Goal: Task Accomplishment & Management: Use online tool/utility

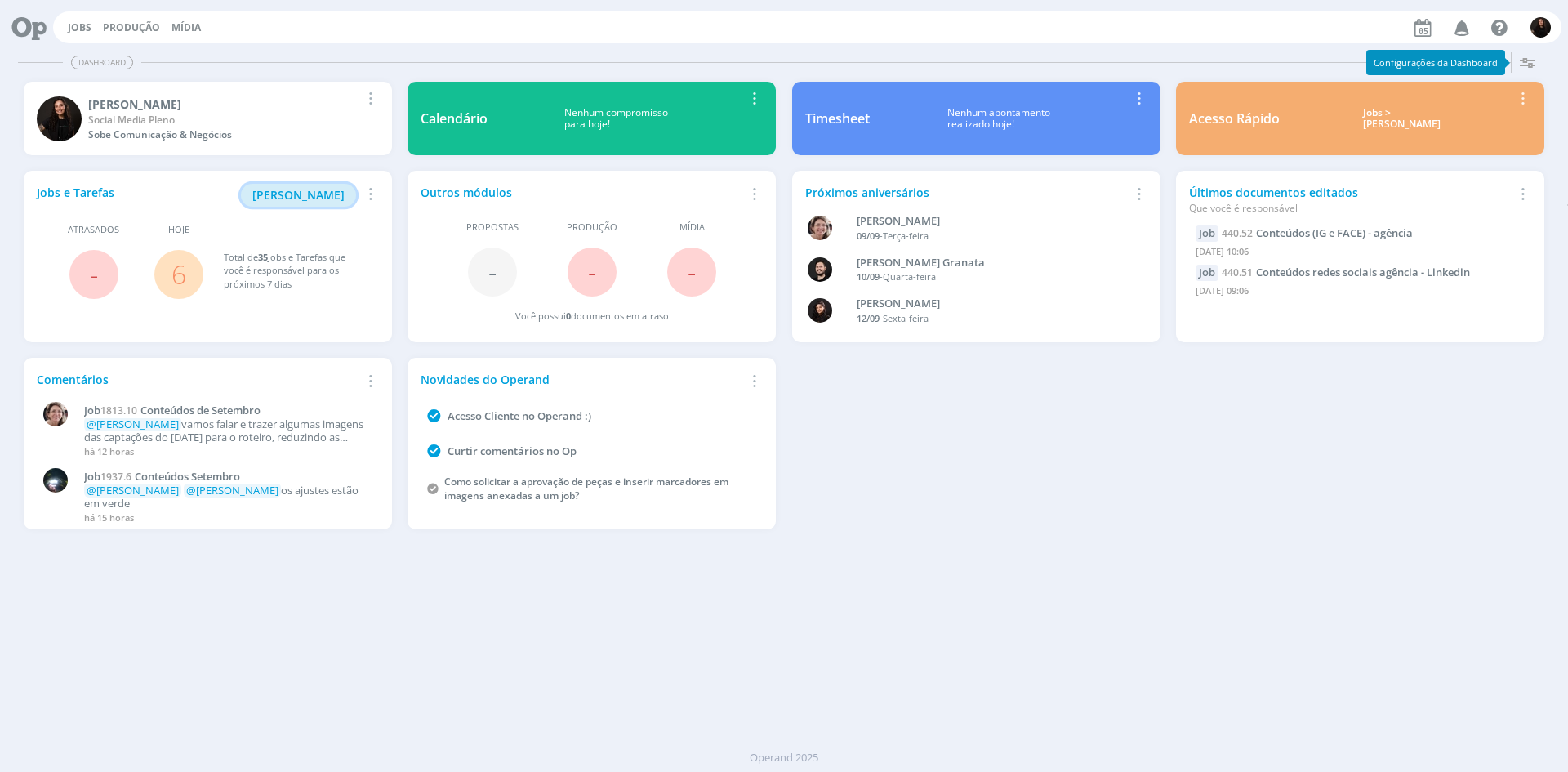
click at [322, 187] on button "[PERSON_NAME]" at bounding box center [298, 195] width 115 height 23
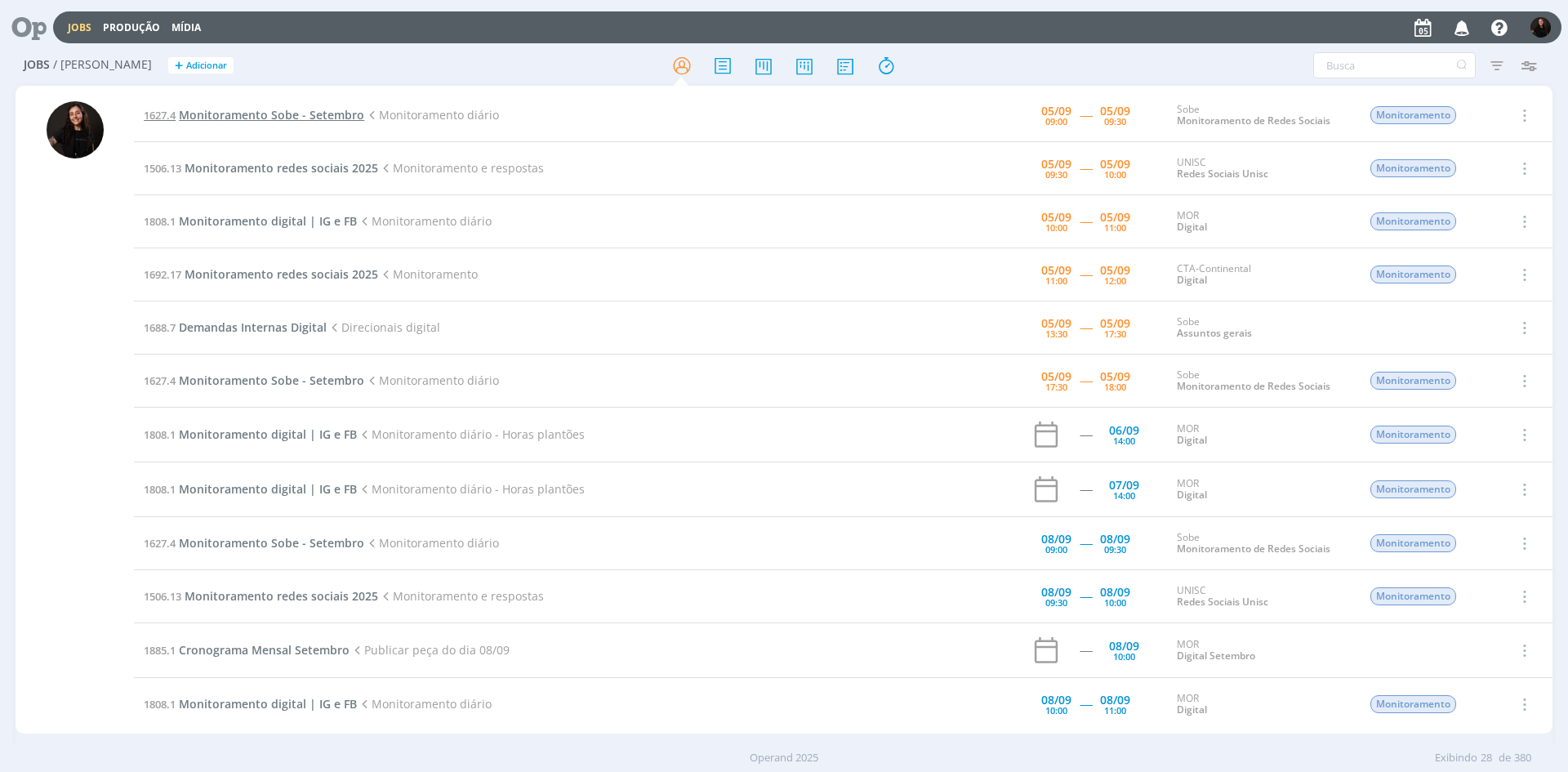
click at [347, 111] on span "Monitoramento Sobe - Setembro" at bounding box center [271, 114] width 186 height 15
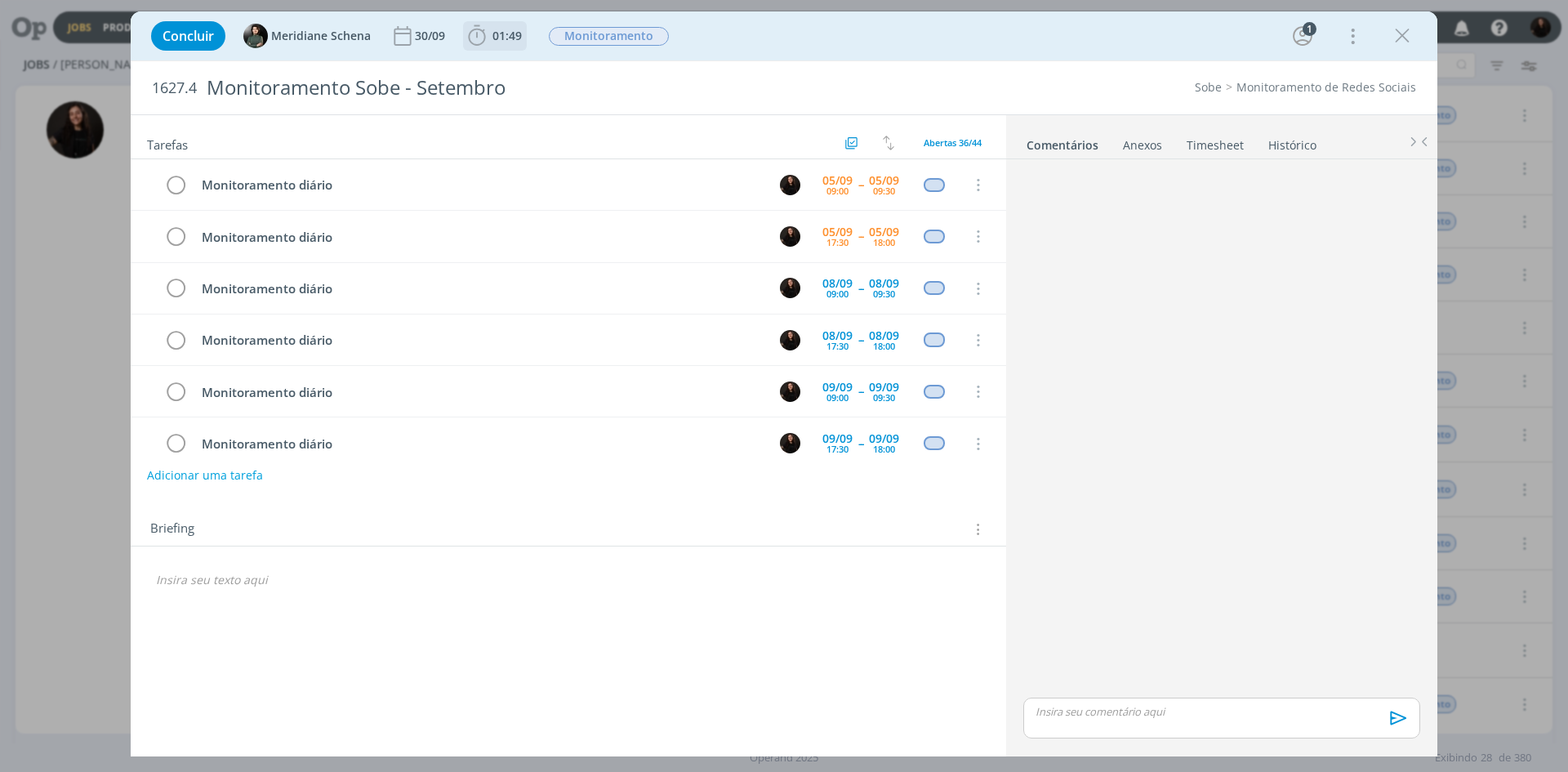
click at [480, 42] on icon "dialog" at bounding box center [477, 36] width 25 height 25
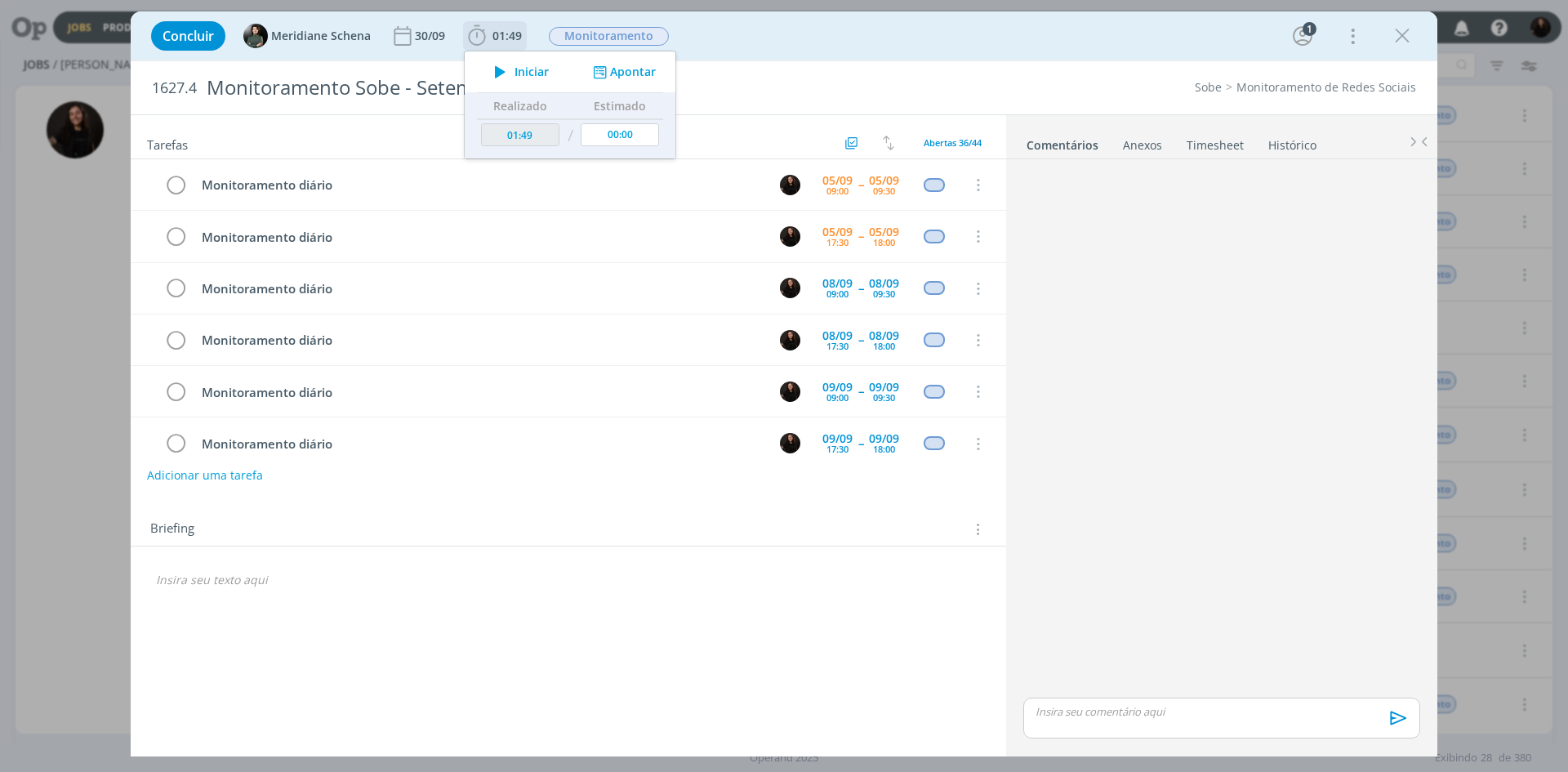
click at [514, 70] on span "Iniciar" at bounding box center [531, 71] width 34 height 11
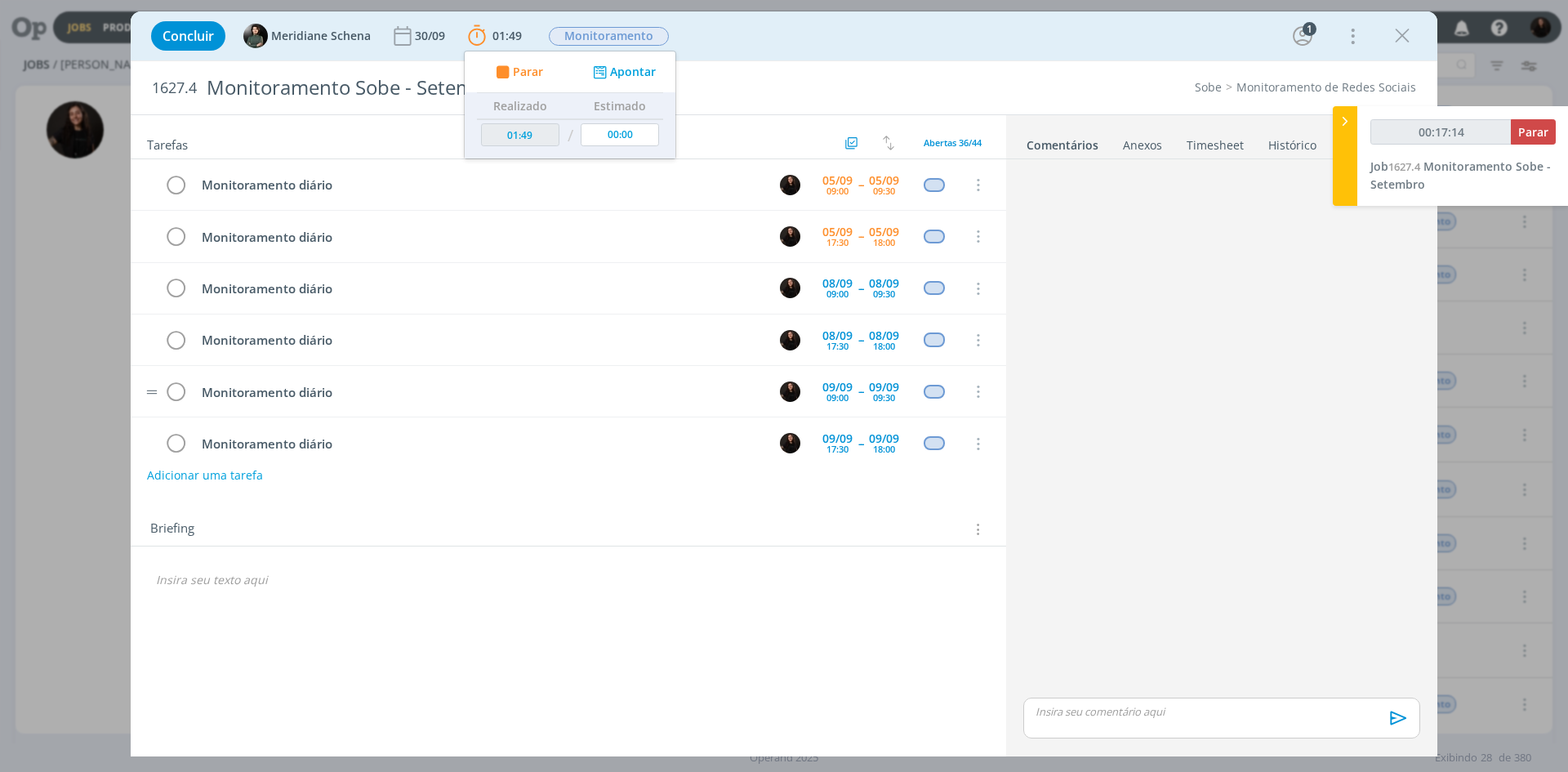
click at [499, 370] on tr "Monitoramento diário [DATE] 09:00 -- [DATE] 09:30 Cancelar" at bounding box center [568, 391] width 876 height 51
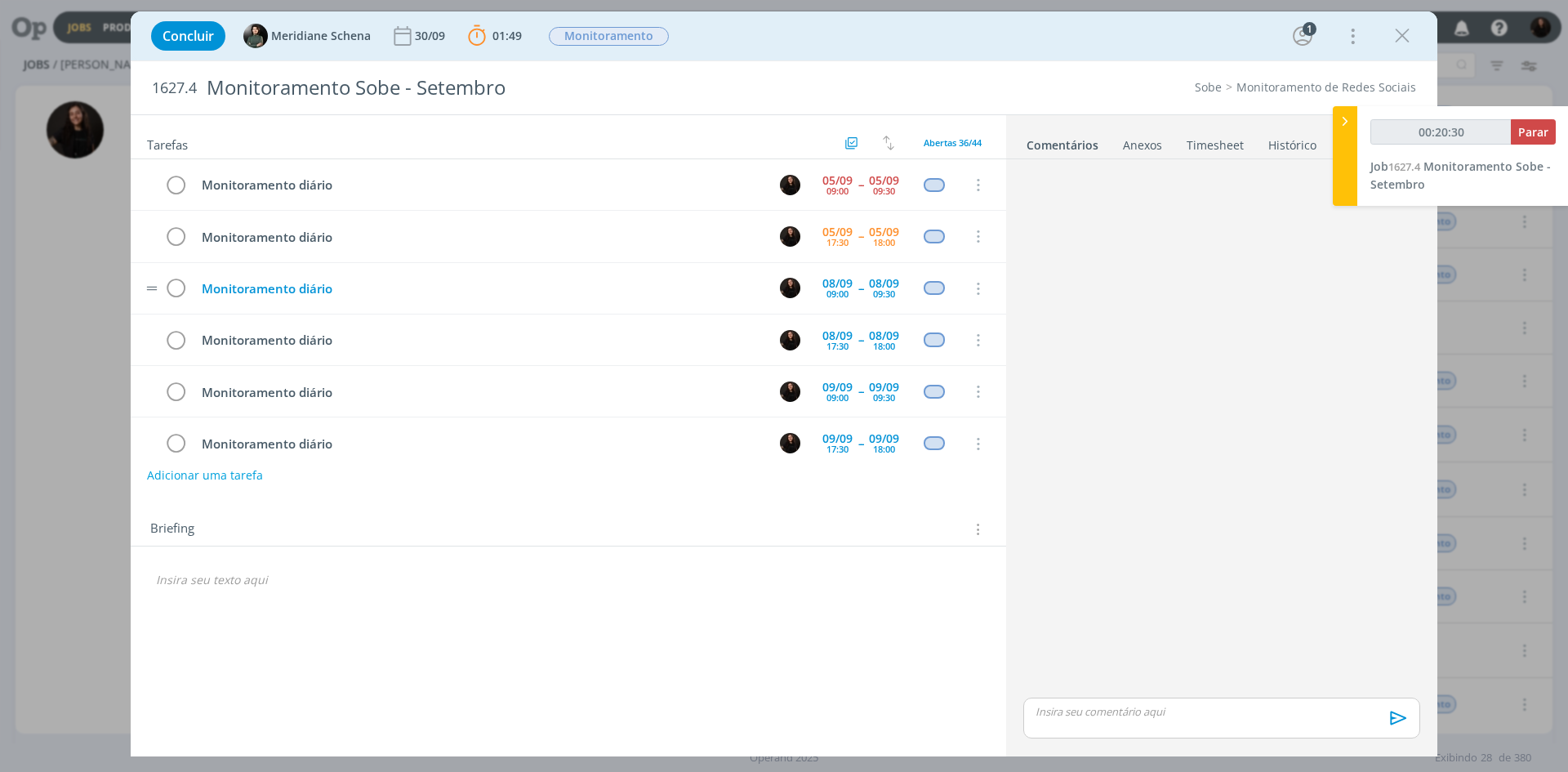
type input "00:20:31"
click at [1526, 129] on span "Parar" at bounding box center [1534, 131] width 30 height 15
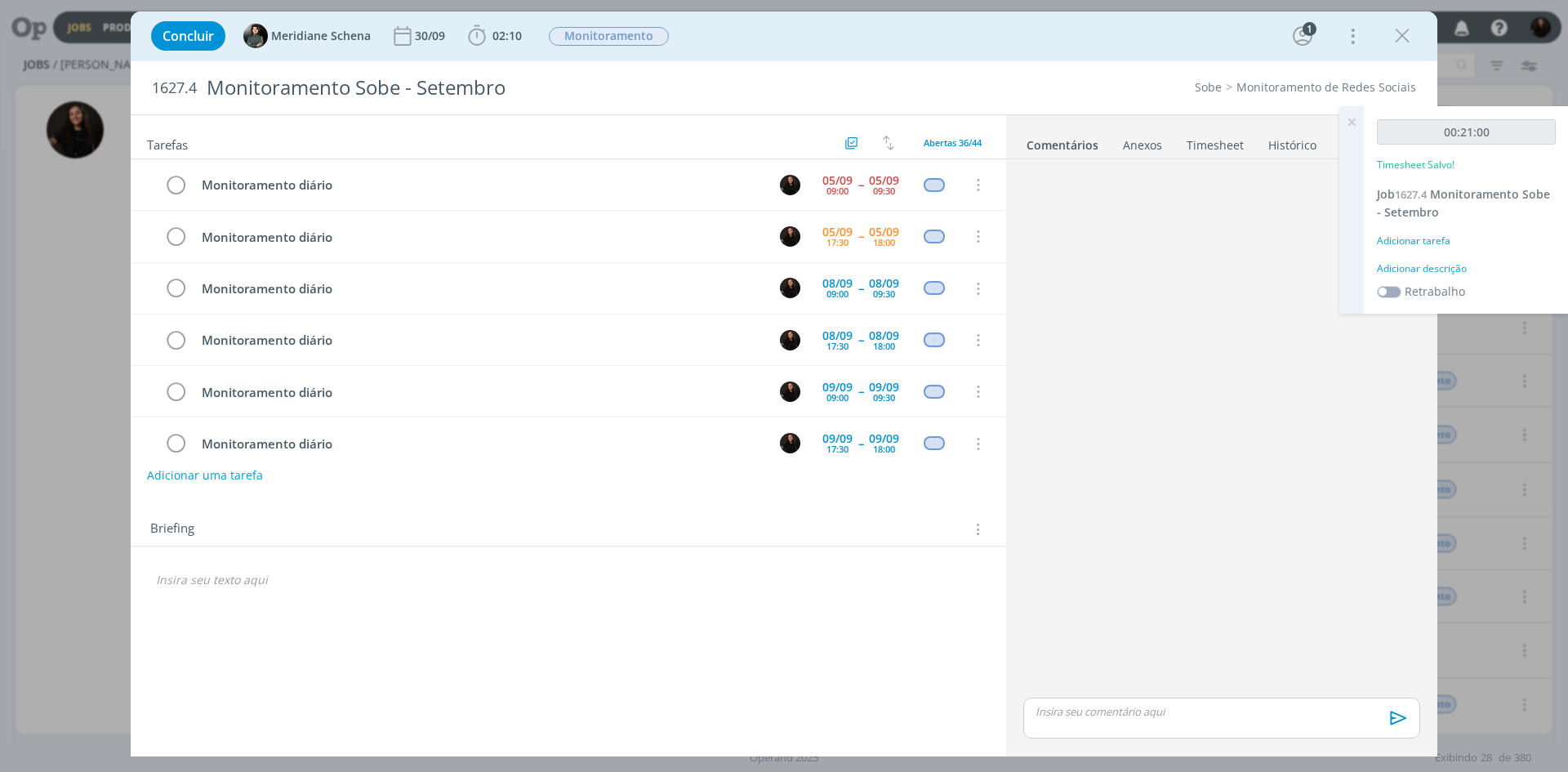
click at [1448, 273] on div "Adicionar descrição" at bounding box center [1466, 268] width 179 height 14
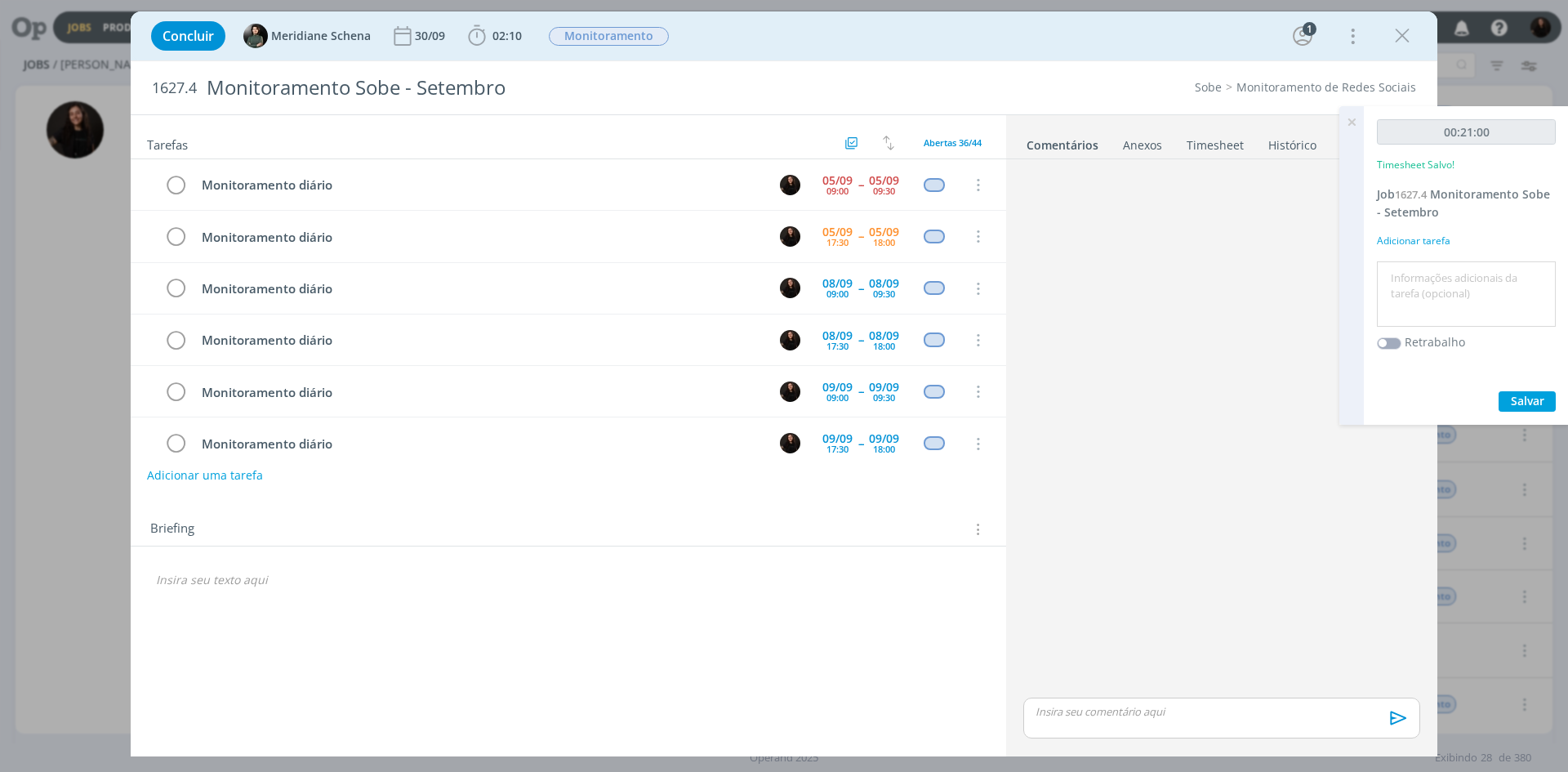
click at [1447, 268] on textarea at bounding box center [1466, 294] width 170 height 58
click at [1443, 277] on textarea at bounding box center [1466, 294] width 170 height 58
type textarea "M"
type textarea "monitoramento diário"
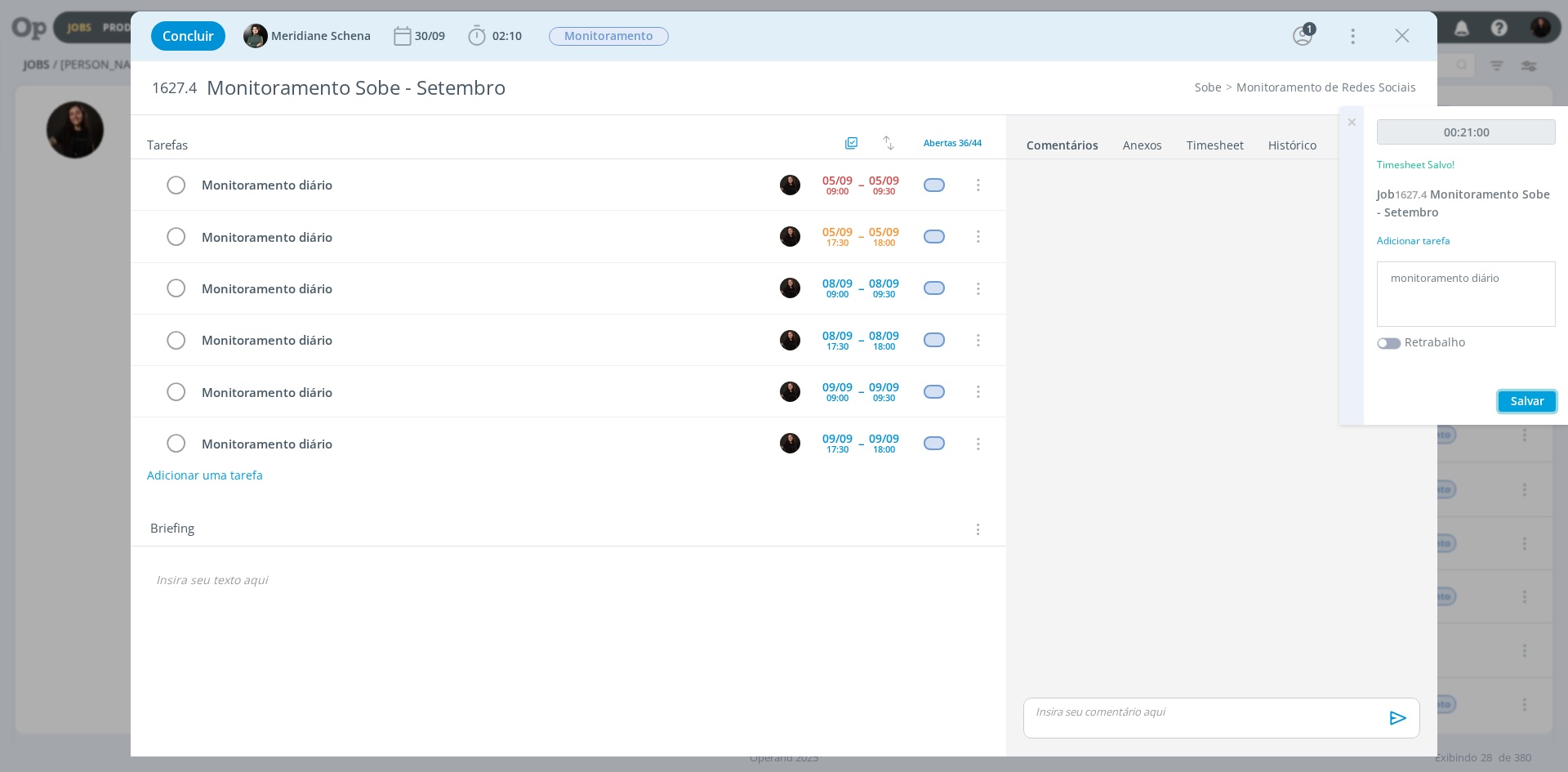
click at [1520, 396] on span "Salvar" at bounding box center [1527, 401] width 33 height 15
click at [175, 188] on icon "dialog" at bounding box center [175, 186] width 23 height 25
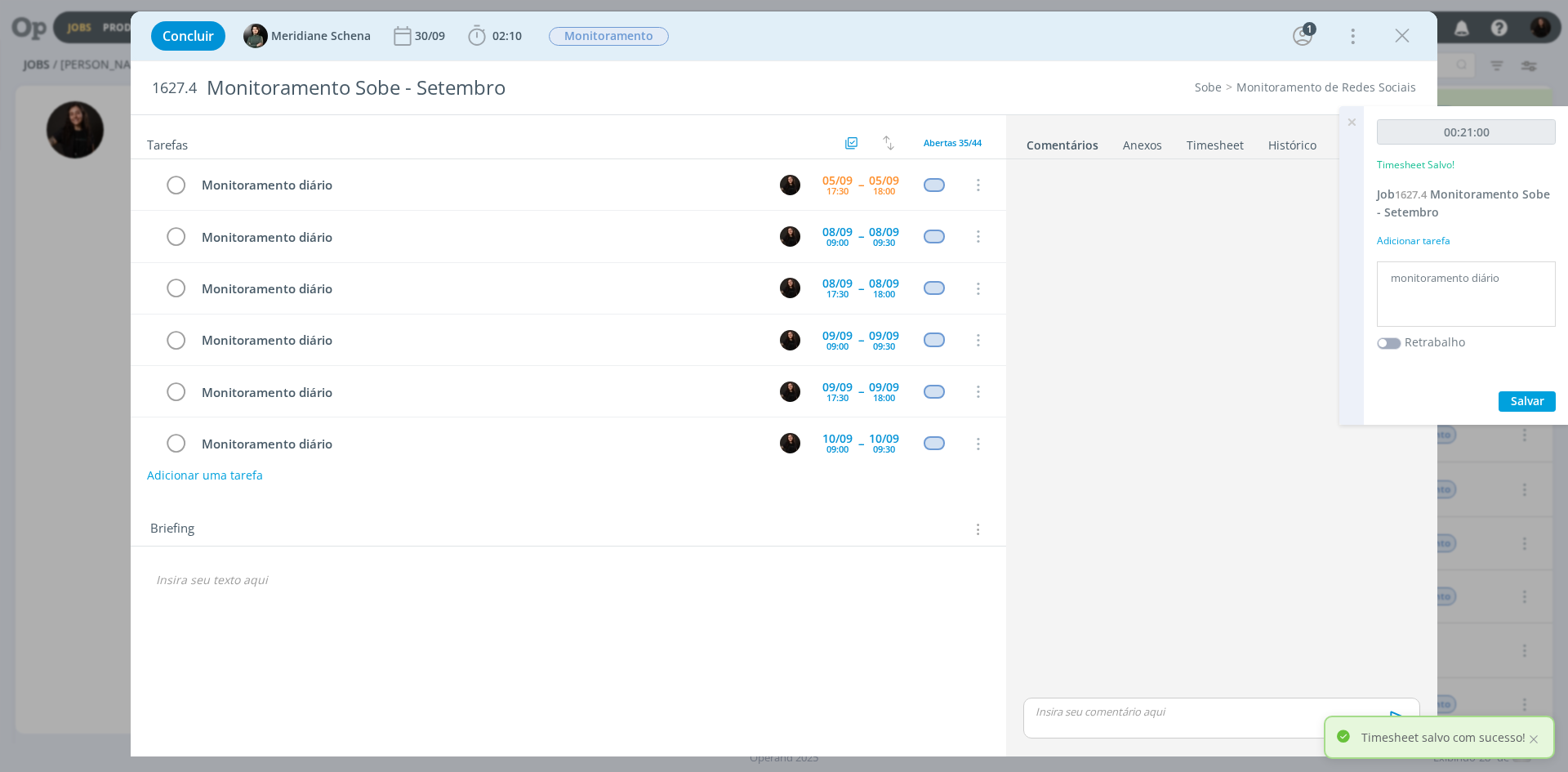
drag, startPoint x: 1405, startPoint y: 43, endPoint x: 672, endPoint y: 71, distance: 733.5
click at [1405, 43] on icon "dialog" at bounding box center [1402, 36] width 25 height 25
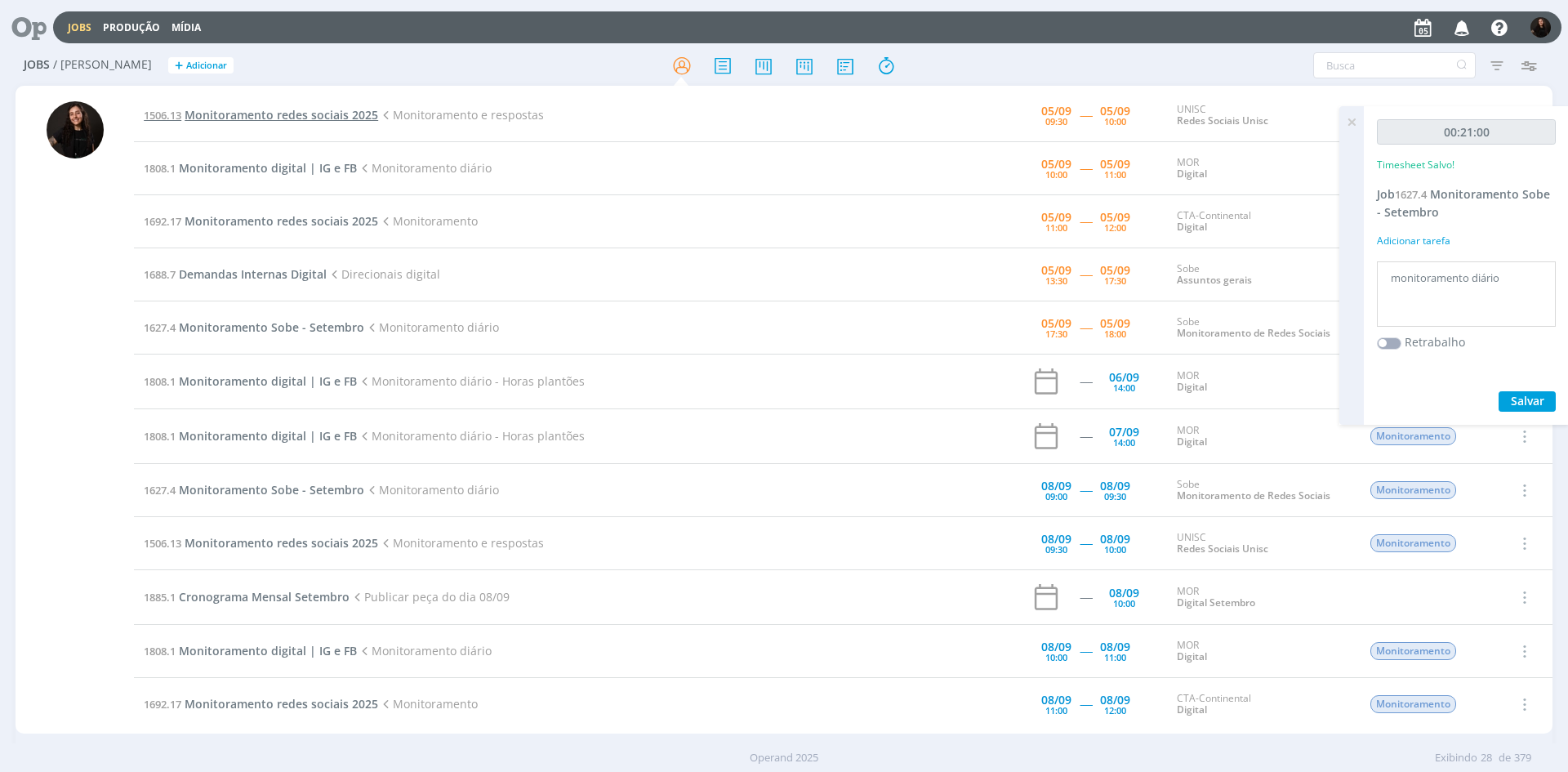
click at [348, 120] on span "Monitoramento redes sociais 2025" at bounding box center [281, 114] width 193 height 15
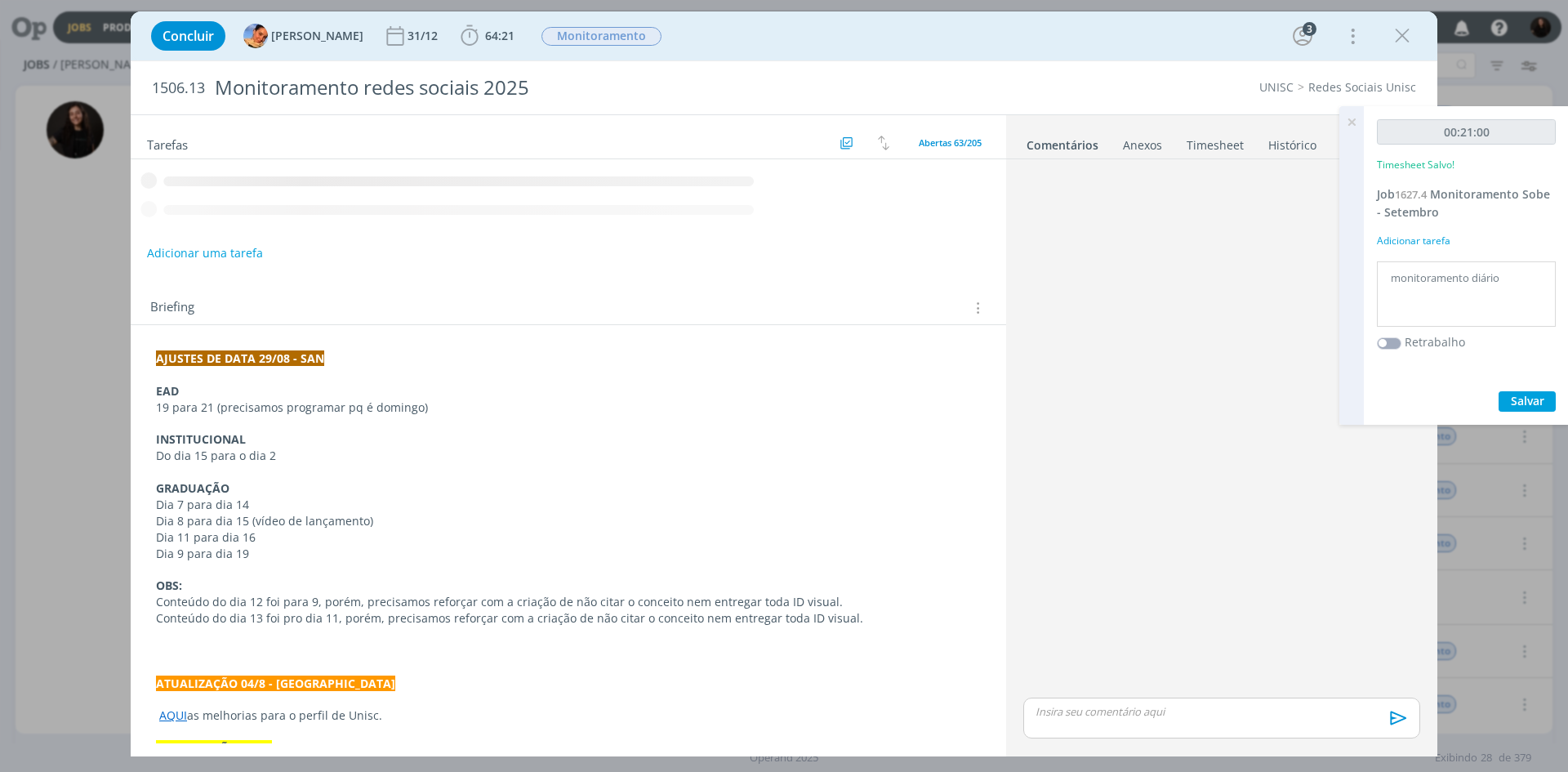
click at [1356, 116] on icon at bounding box center [1351, 122] width 30 height 31
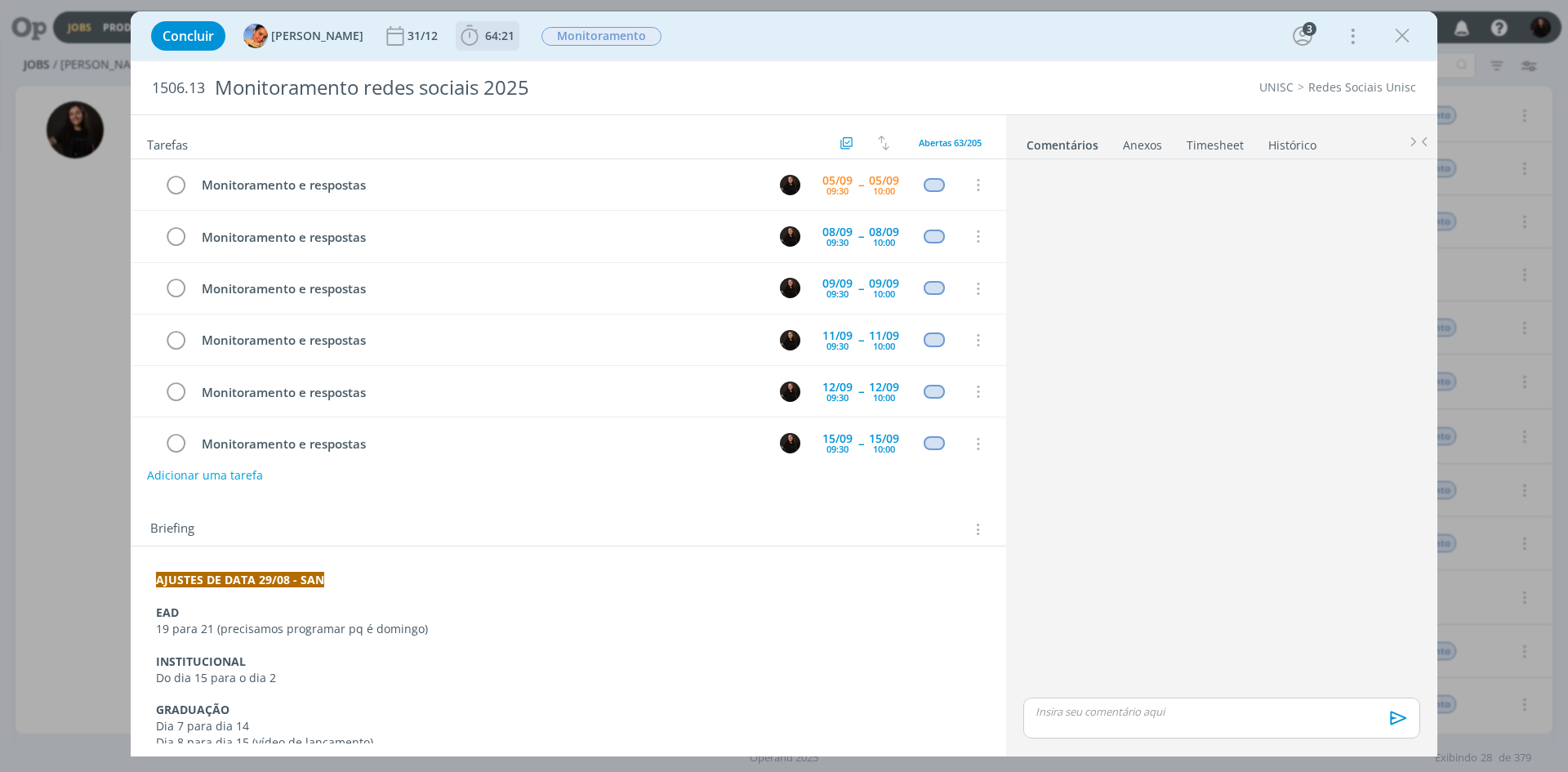
click at [457, 47] on icon "dialog" at bounding box center [469, 36] width 25 height 25
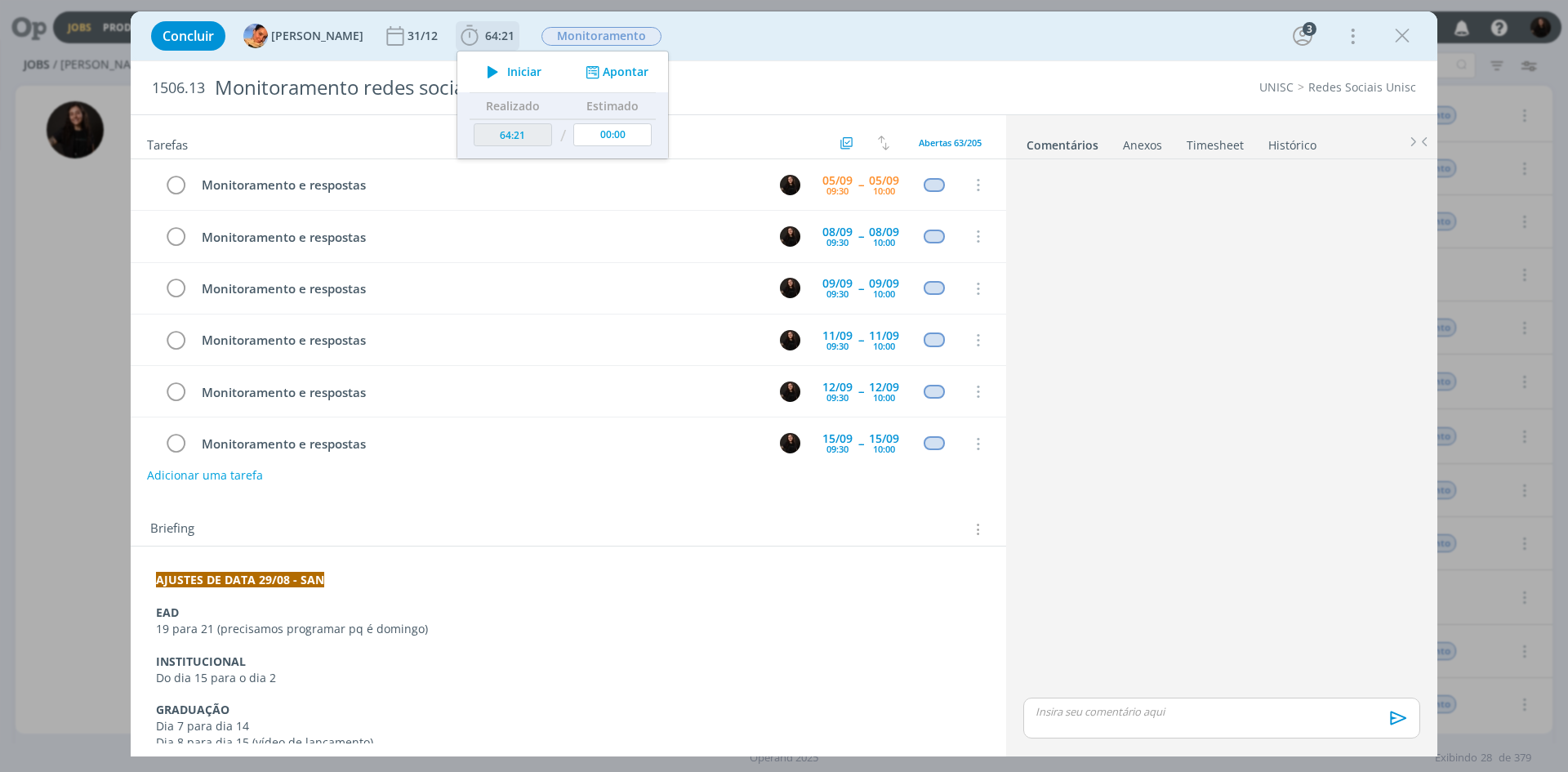
scroll to position [58, 0]
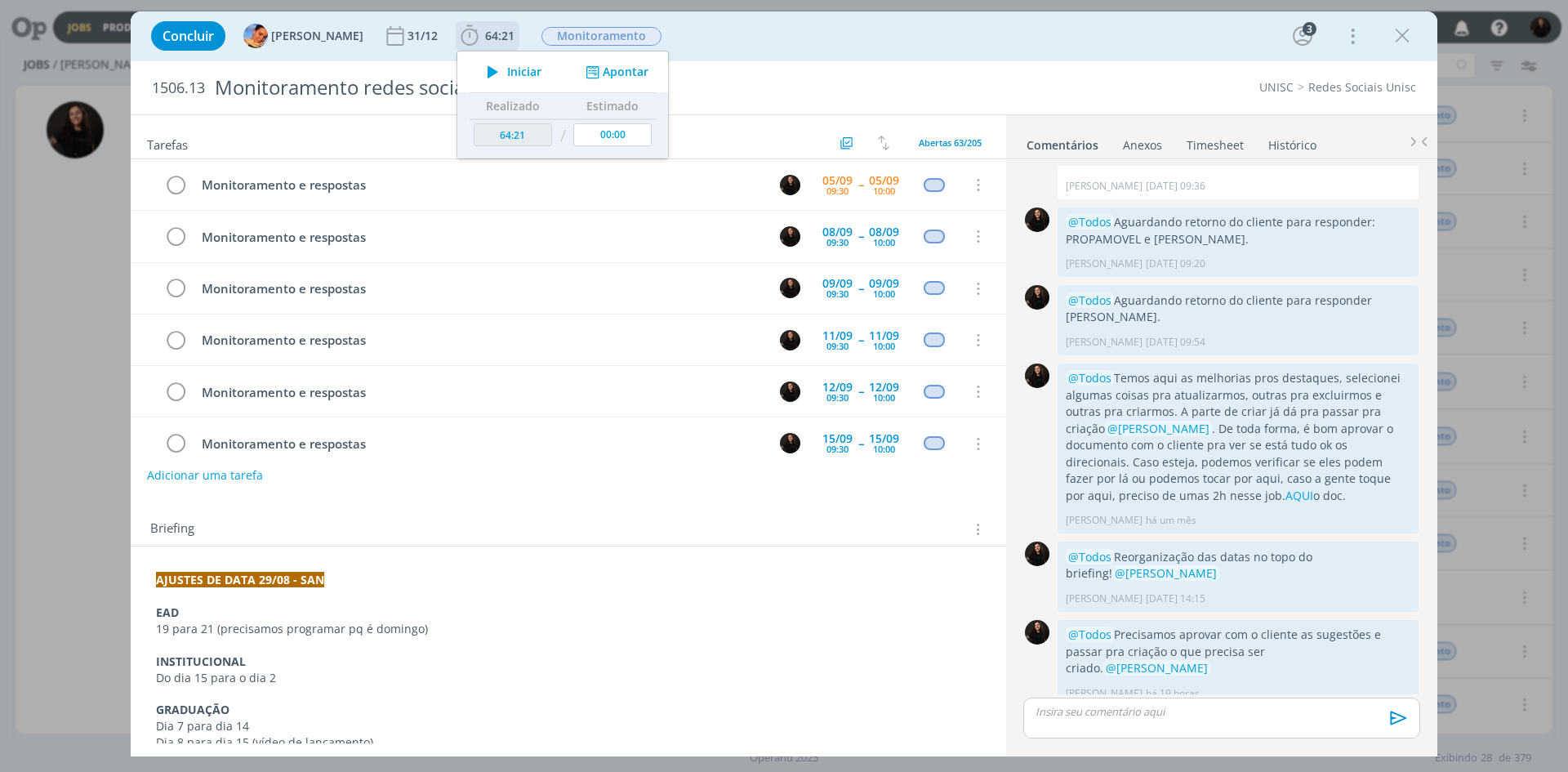
click at [490, 76] on icon "dialog" at bounding box center [493, 71] width 29 height 21
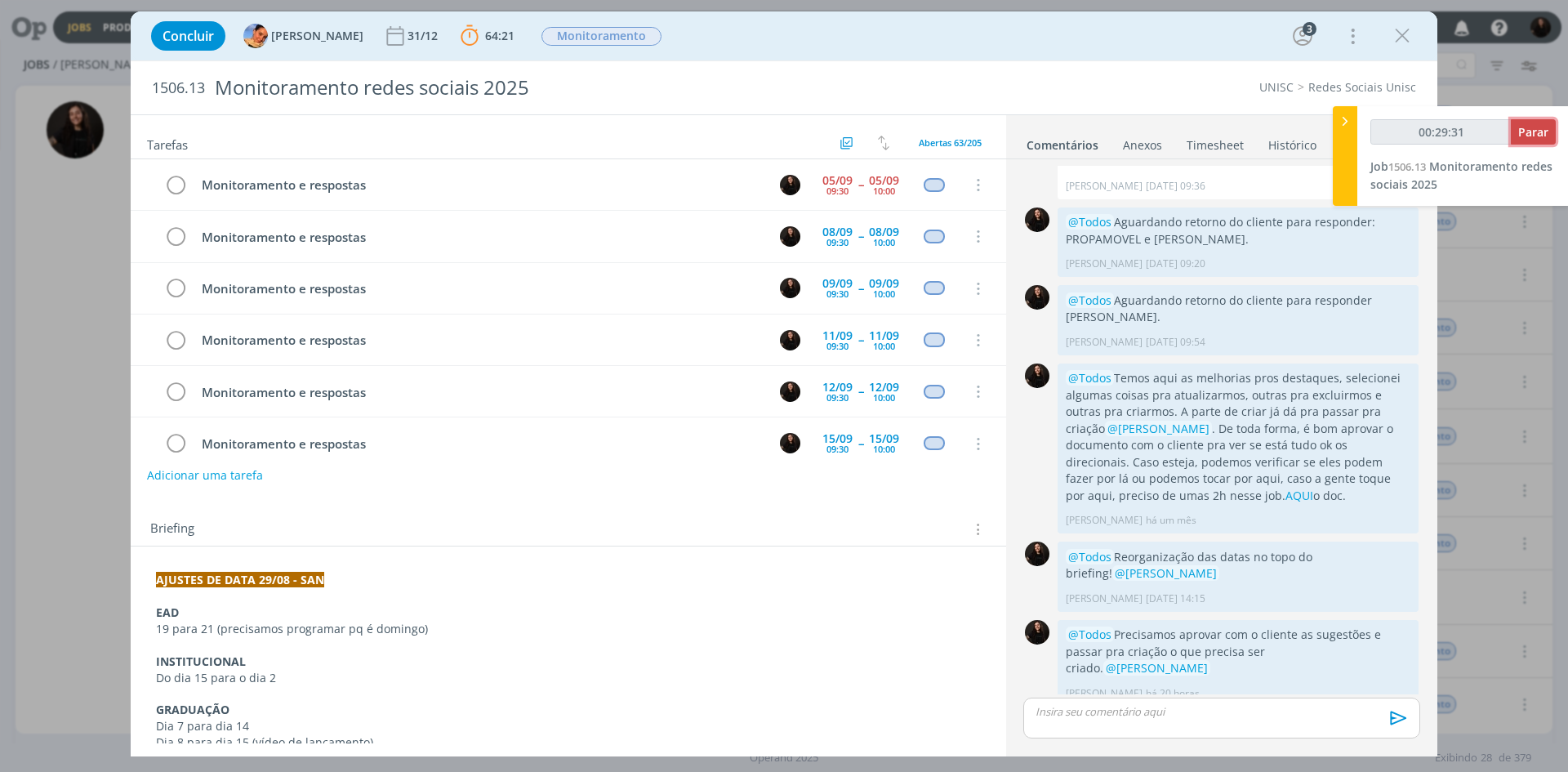
type input "00:29:32"
click at [1551, 130] on button "Parar" at bounding box center [1533, 131] width 45 height 26
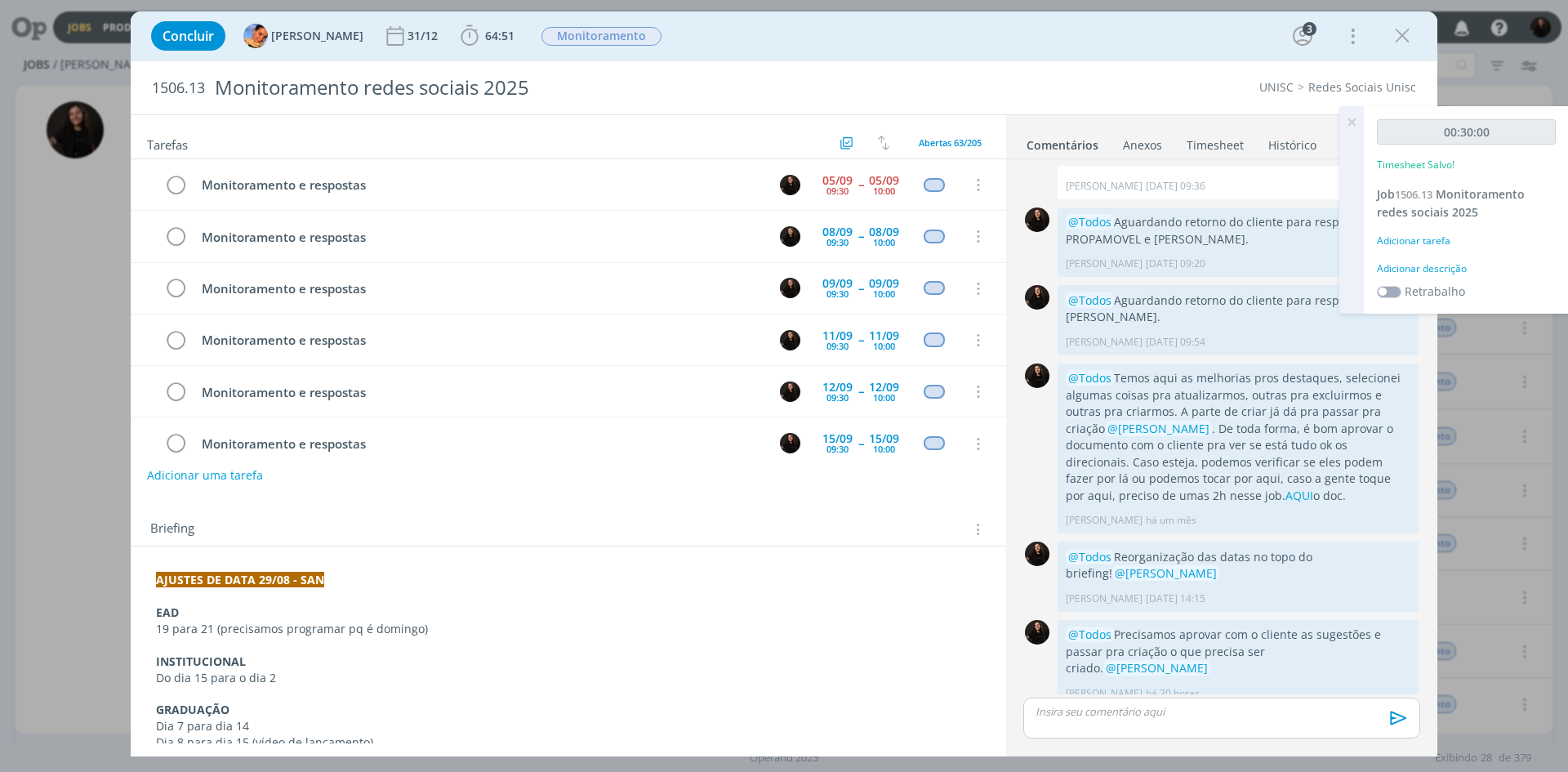
click at [1425, 272] on div "Adicionar descrição" at bounding box center [1466, 268] width 179 height 14
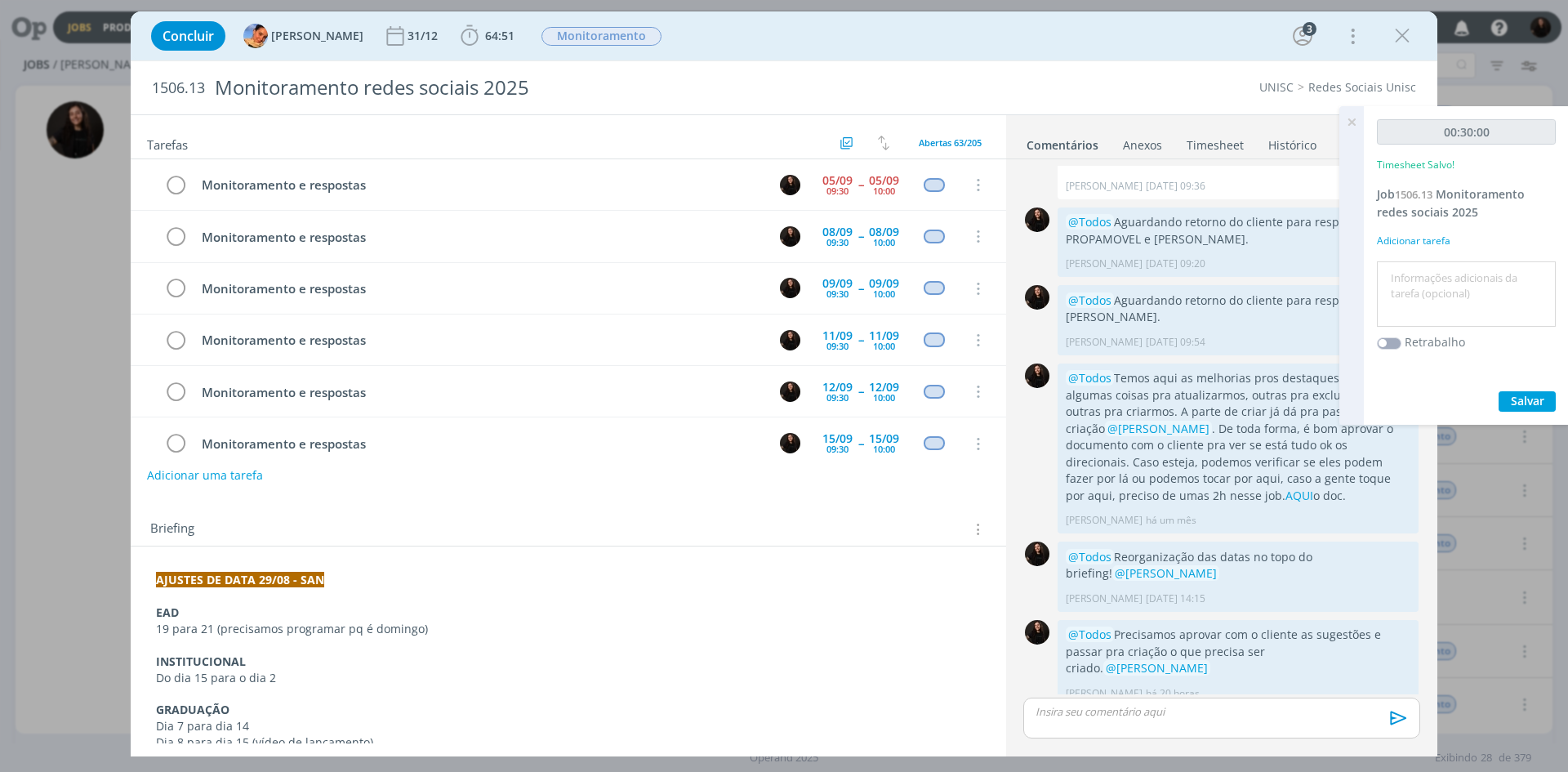
click at [1416, 278] on textarea at bounding box center [1466, 294] width 170 height 58
type textarea "MONITORAMENTO DIÁRIO"
click at [1532, 406] on span "Salvar" at bounding box center [1527, 401] width 33 height 15
click at [169, 176] on icon "dialog" at bounding box center [175, 186] width 23 height 25
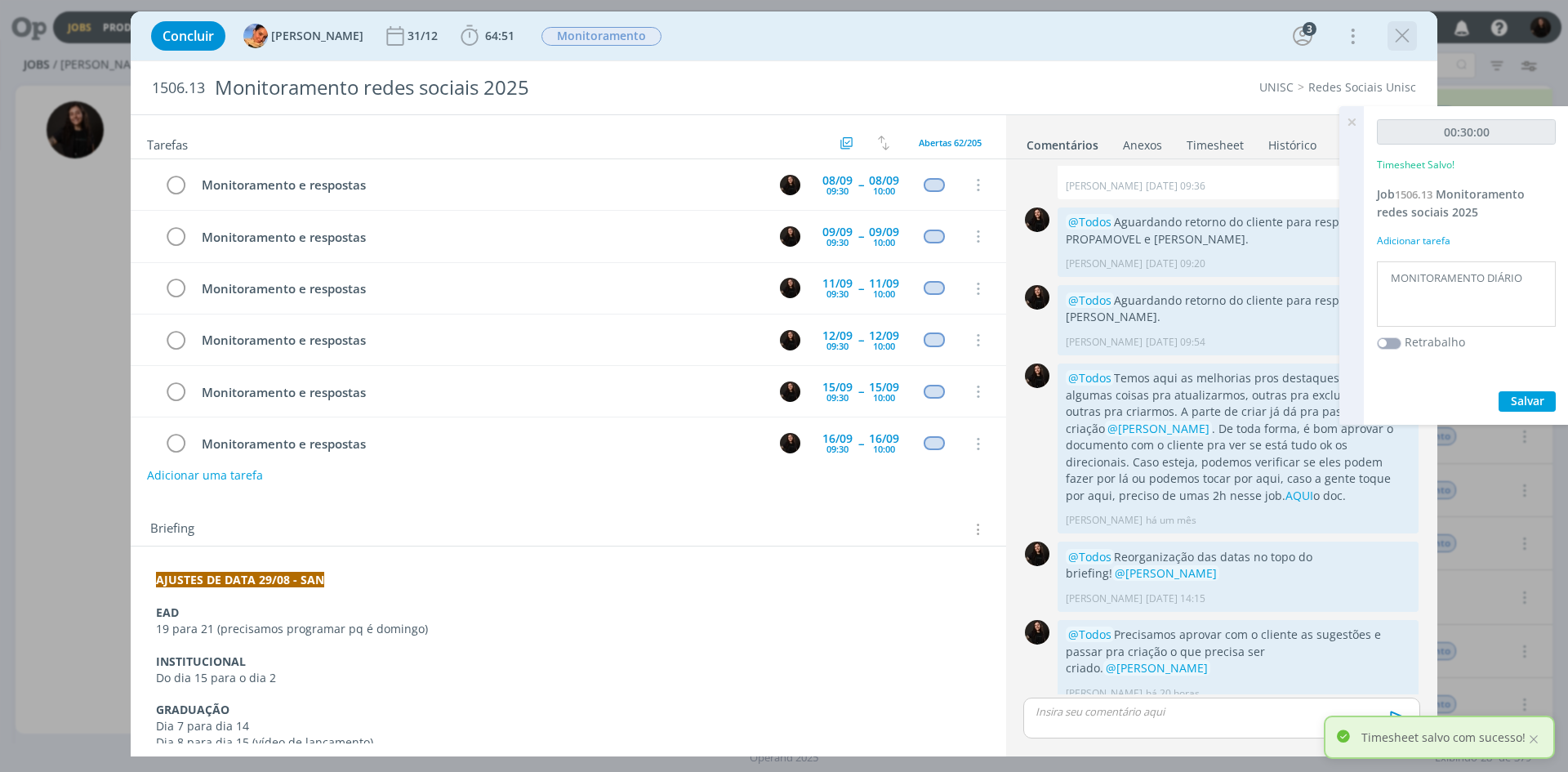
click at [1410, 33] on icon "dialog" at bounding box center [1402, 36] width 25 height 25
click at [1354, 120] on div at bounding box center [784, 386] width 1568 height 772
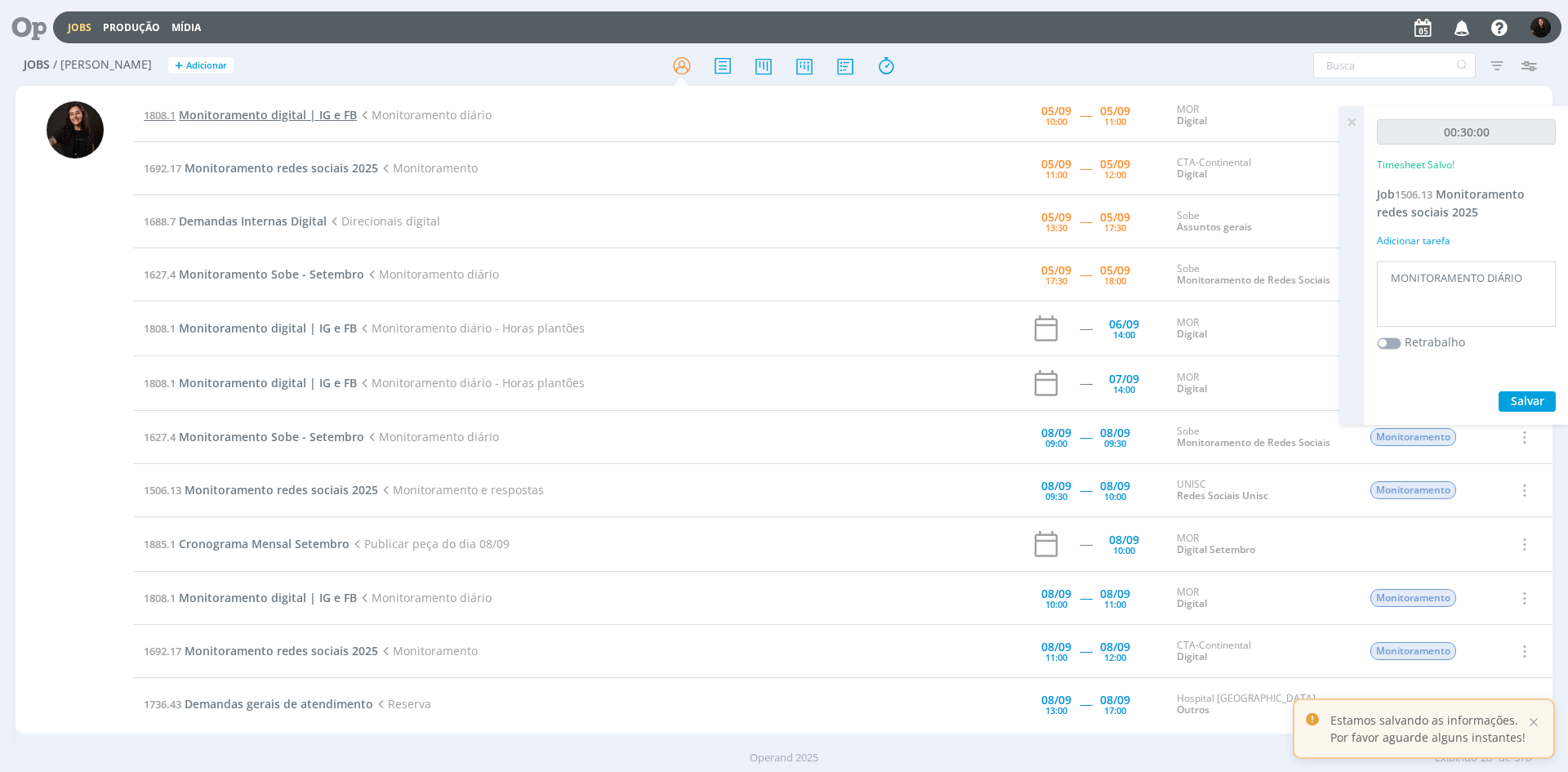
click at [196, 109] on span "Monitoramento digital | IG e FB" at bounding box center [268, 114] width 178 height 15
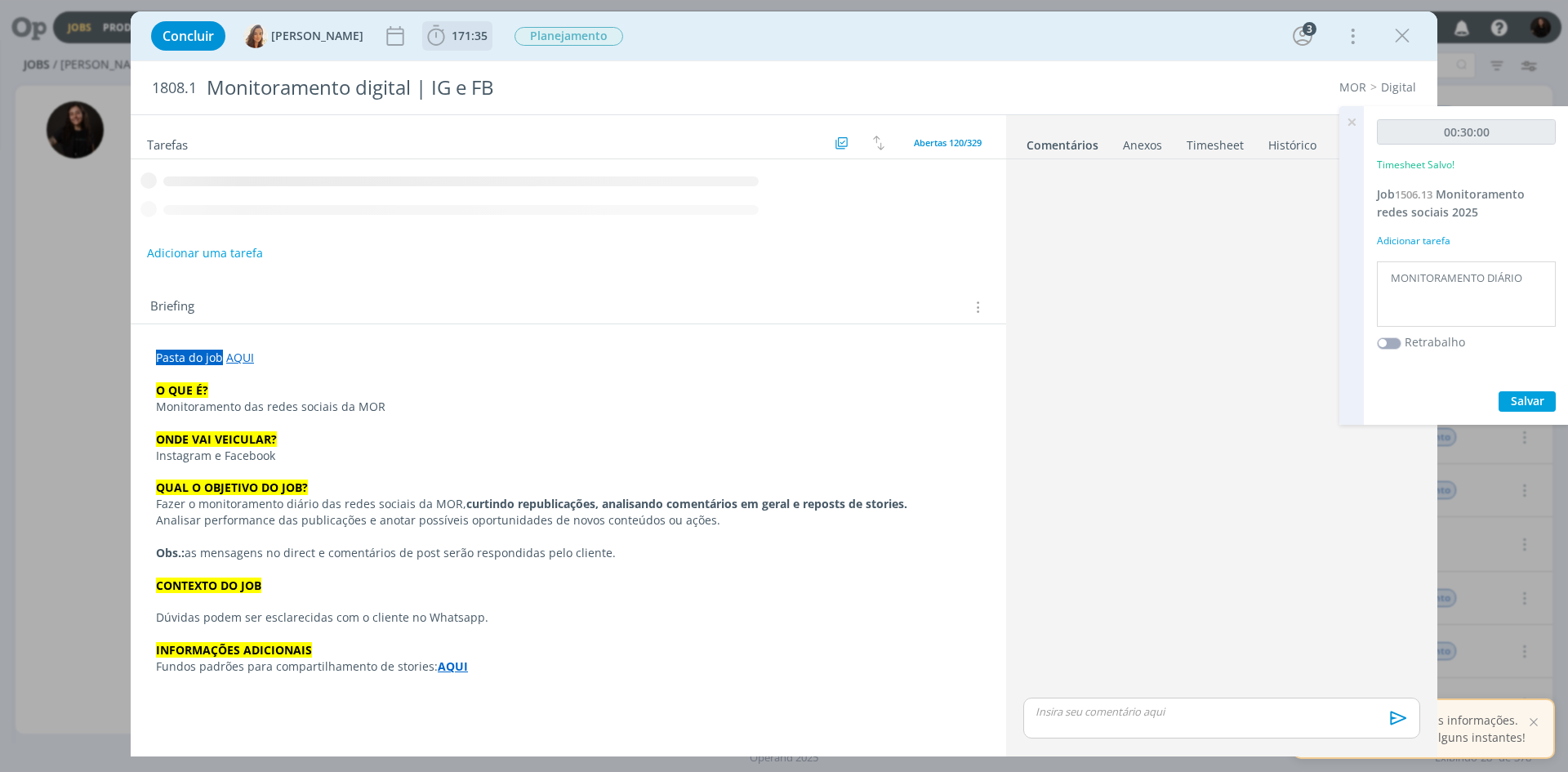
click at [422, 51] on div "Concluir [PERSON_NAME] 171:35 Iniciar Apontar Data * [DATE] Horas * 00:00 Taref…" at bounding box center [784, 35] width 1282 height 39
click at [424, 46] on icon "dialog" at bounding box center [436, 36] width 25 height 25
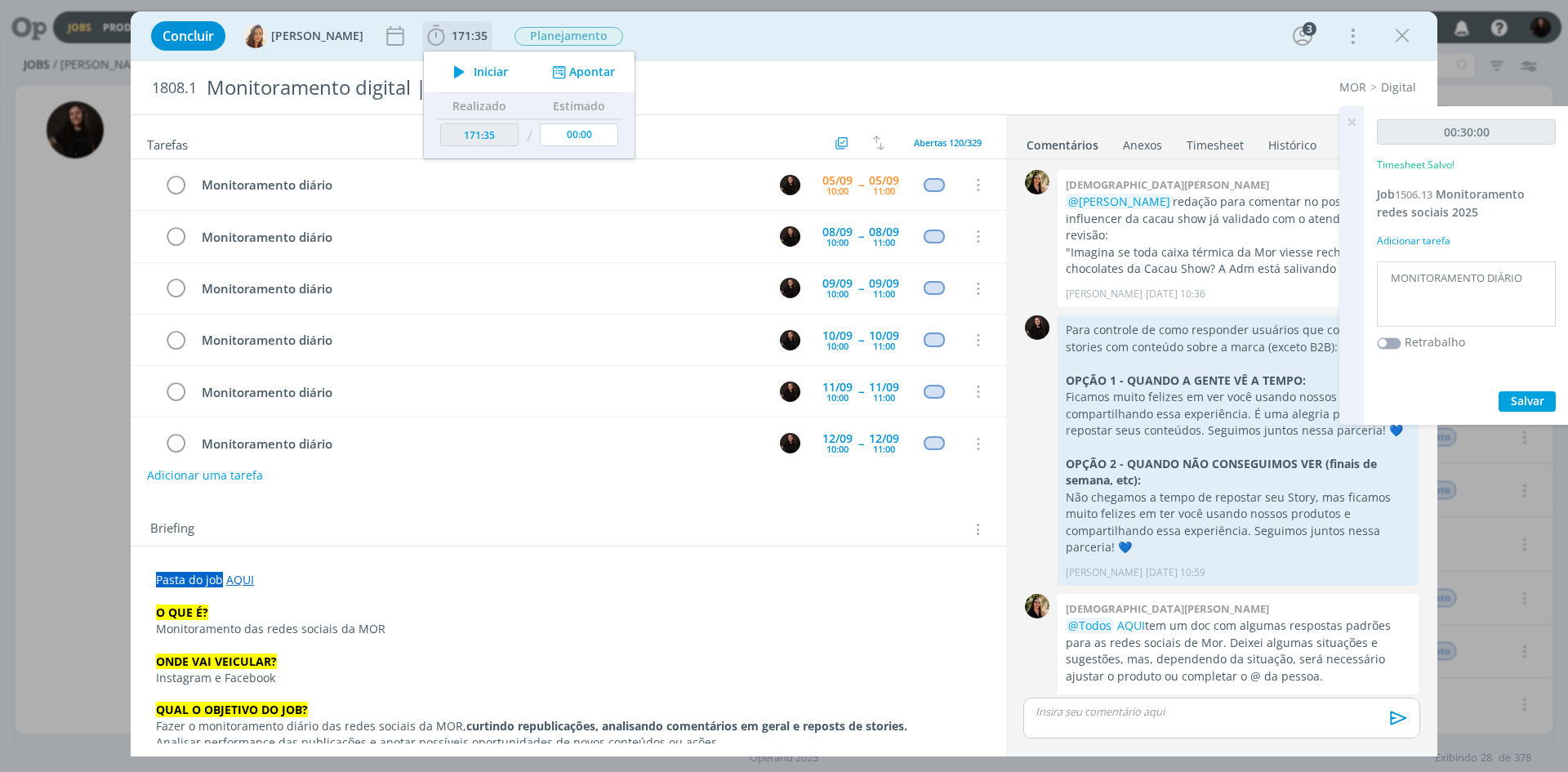
scroll to position [1583, 0]
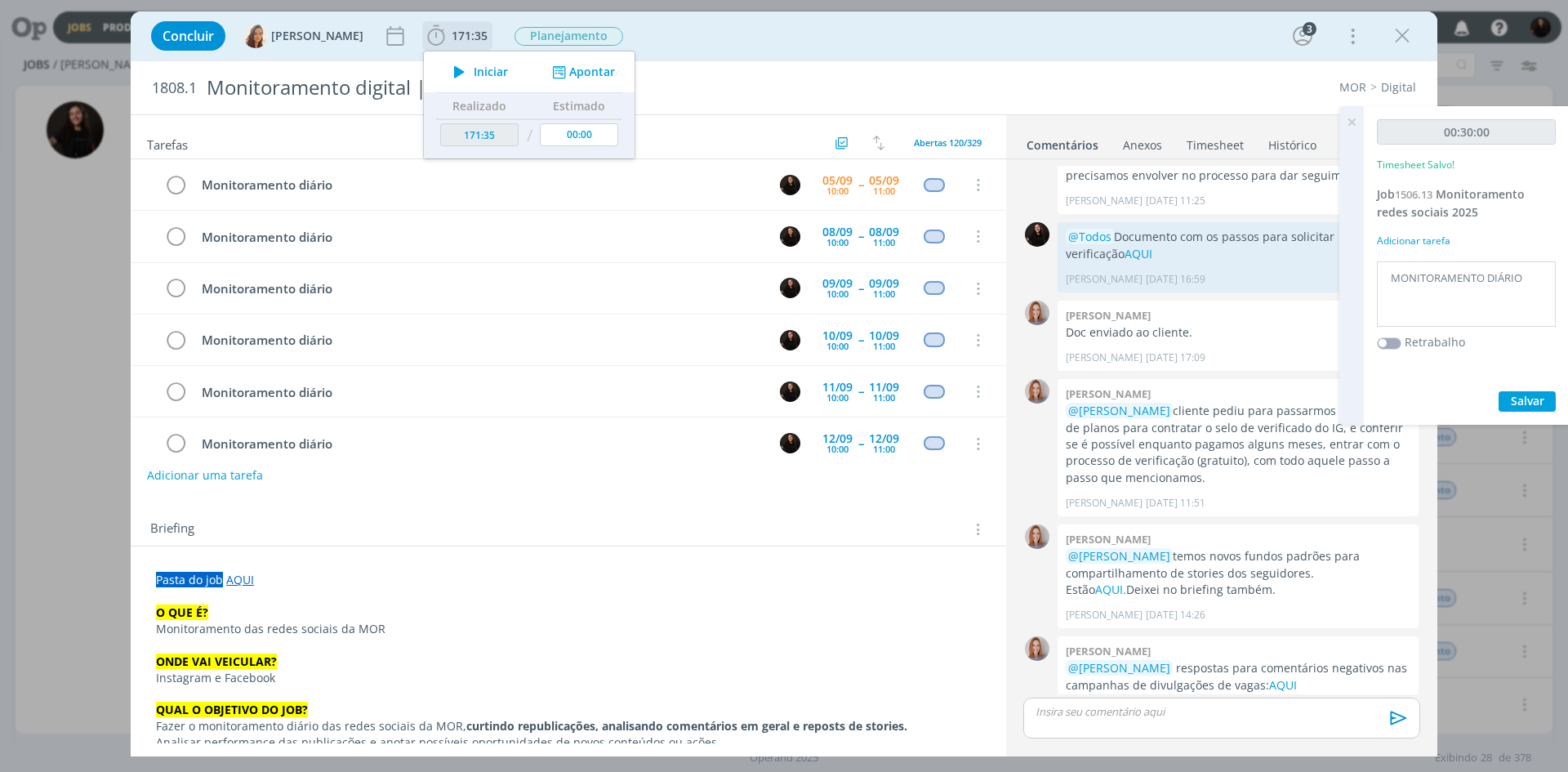
click at [490, 77] on span "Iniciar" at bounding box center [491, 71] width 34 height 11
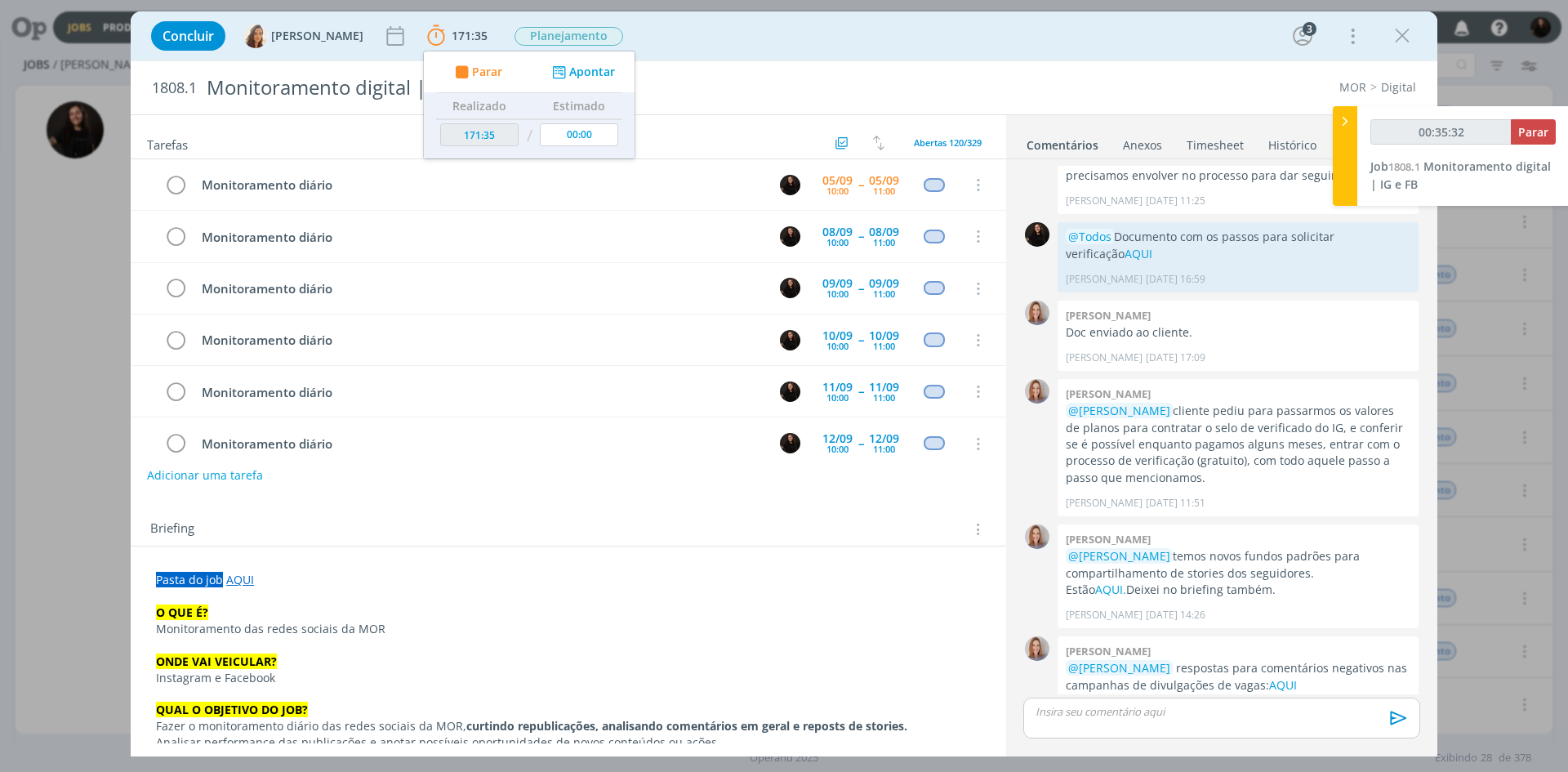
type input "00:37:32"
